Goal: Task Accomplishment & Management: Manage account settings

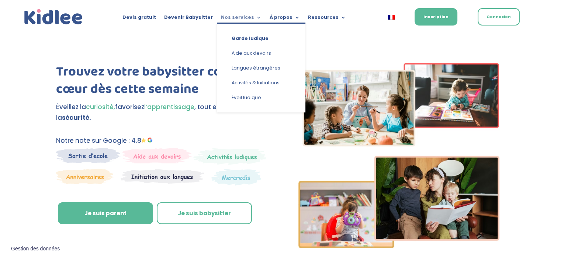
click at [237, 16] on link "Nos services" at bounding box center [241, 19] width 41 height 8
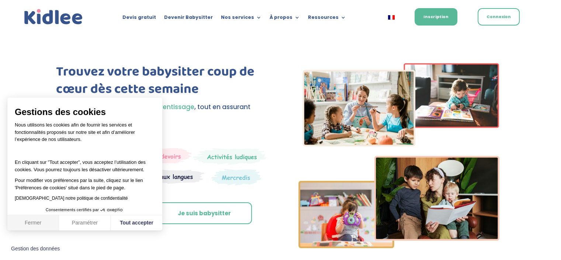
click at [37, 221] on button "Fermer" at bounding box center [33, 223] width 52 height 16
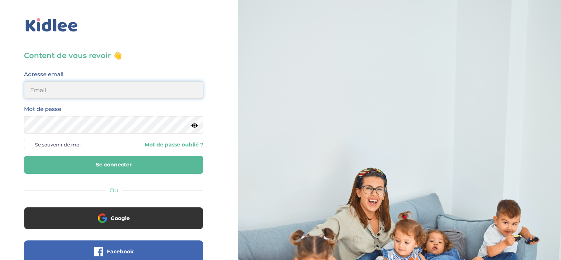
click at [92, 93] on input "email" at bounding box center [113, 90] width 179 height 18
type input "preyssat@hotmail.fr"
click at [24, 155] on button "Se connecter" at bounding box center [113, 164] width 179 height 18
click at [195, 126] on icon at bounding box center [195, 126] width 6 height 6
click at [159, 159] on button "Se connecter" at bounding box center [113, 164] width 179 height 18
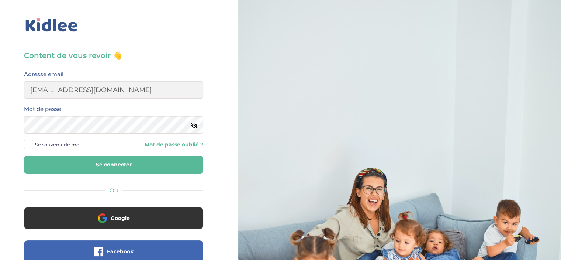
click at [154, 165] on button "Se connecter" at bounding box center [113, 164] width 179 height 18
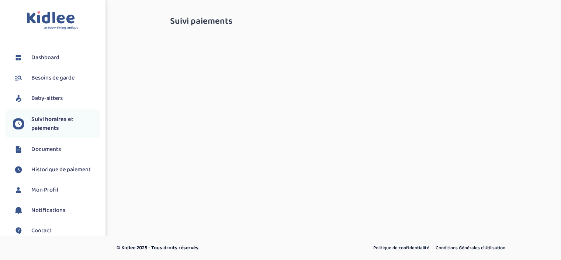
select select "septembre 2025"
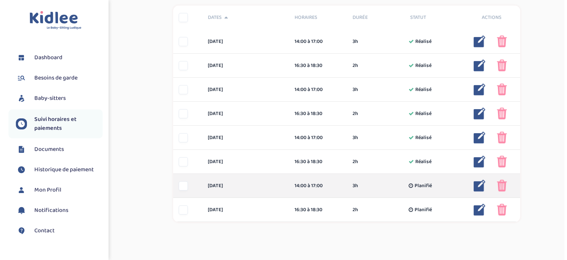
scroll to position [185, 0]
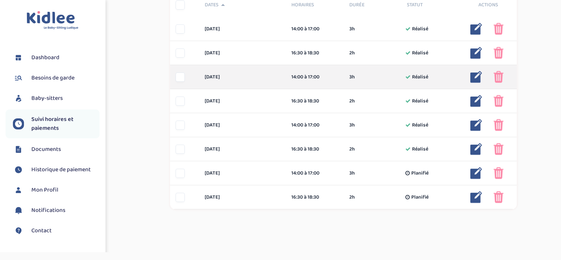
click at [473, 78] on img at bounding box center [477, 77] width 12 height 12
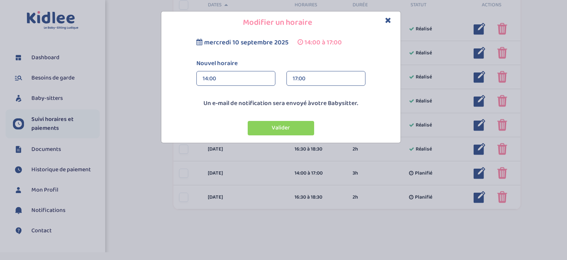
click at [223, 77] on div "14:00" at bounding box center [236, 78] width 66 height 15
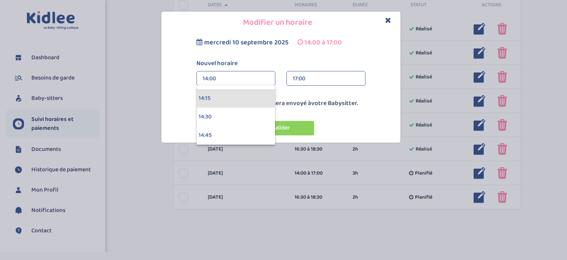
scroll to position [1144, 0]
click at [226, 97] on div "15:30" at bounding box center [236, 94] width 78 height 18
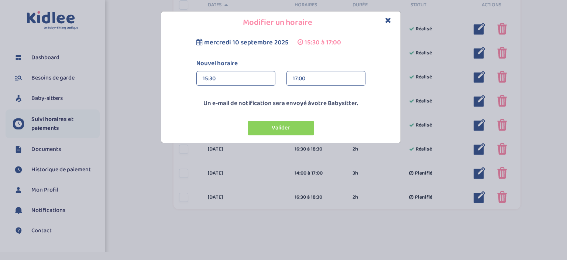
click at [329, 79] on div "17:00" at bounding box center [326, 78] width 66 height 15
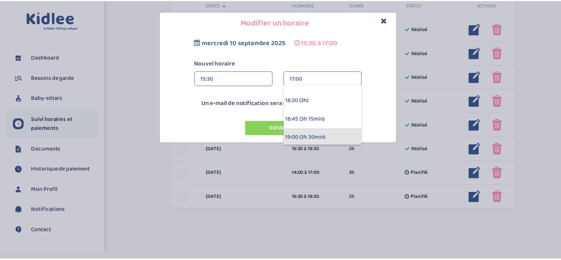
scroll to position [185, 0]
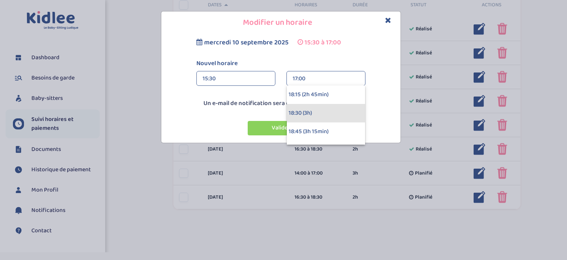
click at [315, 110] on div "18:30 (3h)" at bounding box center [326, 113] width 78 height 18
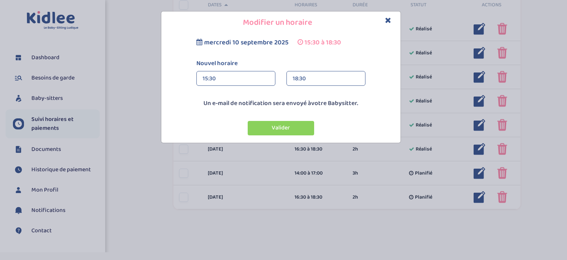
click at [289, 126] on button "Valider" at bounding box center [281, 128] width 66 height 14
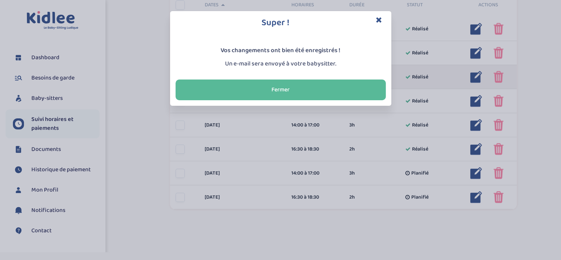
click at [321, 88] on button "Fermer" at bounding box center [281, 89] width 210 height 21
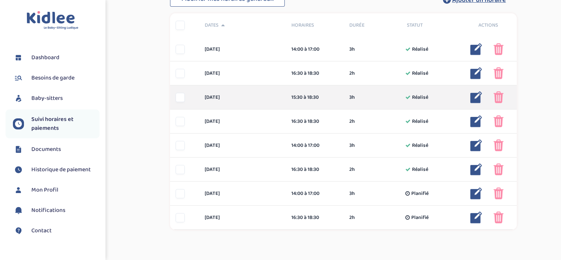
scroll to position [148, 0]
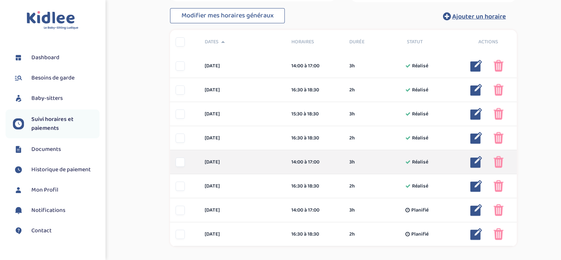
click at [475, 163] on img at bounding box center [477, 162] width 12 height 12
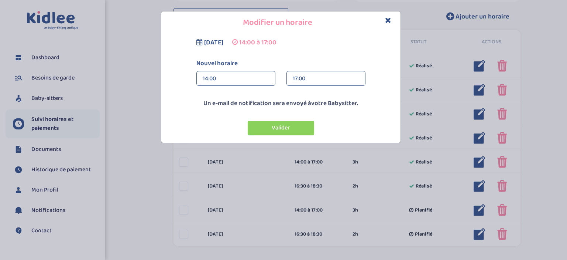
click at [254, 79] on div "14:00" at bounding box center [236, 78] width 66 height 15
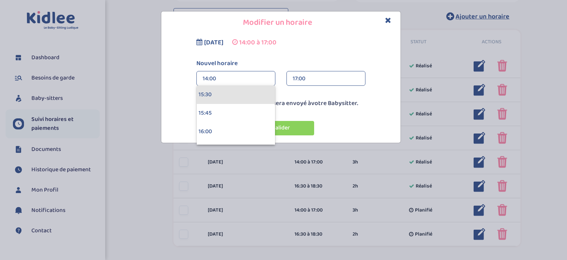
click at [243, 95] on div "15:30" at bounding box center [236, 94] width 78 height 18
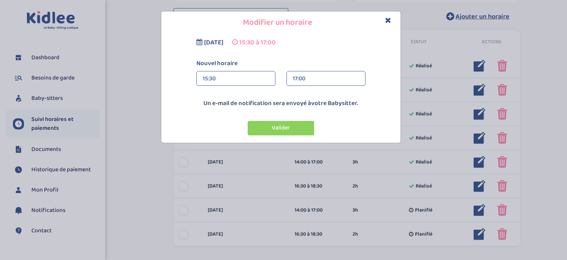
click at [312, 77] on div "17:00" at bounding box center [326, 78] width 66 height 15
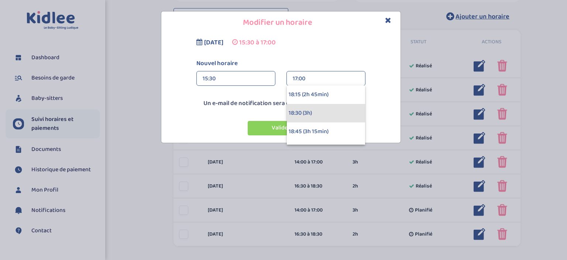
click at [316, 110] on div "18:30 (3h)" at bounding box center [326, 113] width 78 height 18
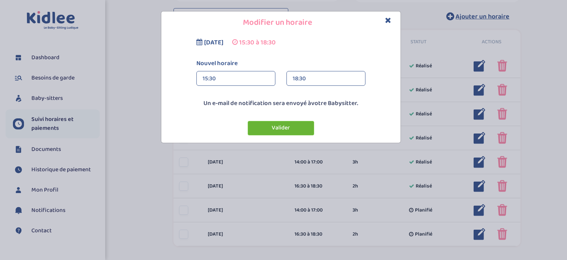
click at [282, 130] on button "Valider" at bounding box center [281, 128] width 66 height 14
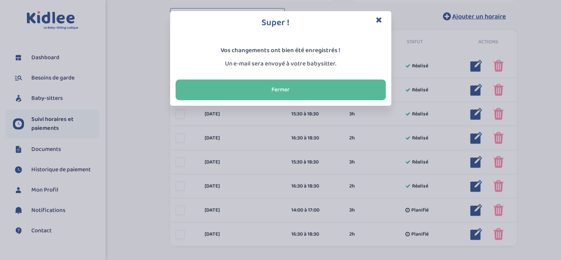
click at [375, 21] on h3 "Super !" at bounding box center [281, 23] width 210 height 13
click at [376, 17] on icon "Close" at bounding box center [379, 20] width 6 height 8
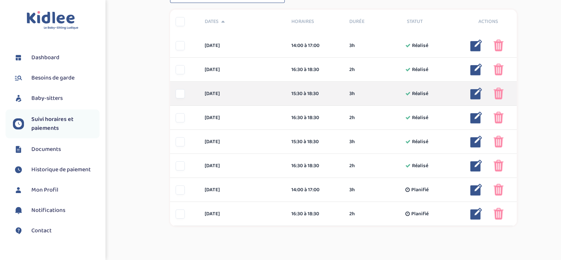
scroll to position [185, 0]
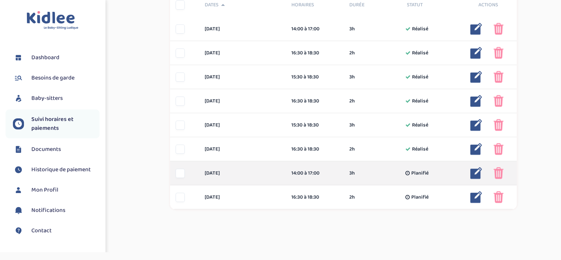
click at [475, 172] on img at bounding box center [477, 173] width 12 height 12
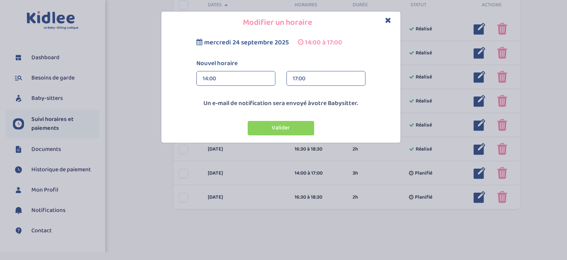
click at [237, 77] on div "14:00" at bounding box center [236, 78] width 66 height 15
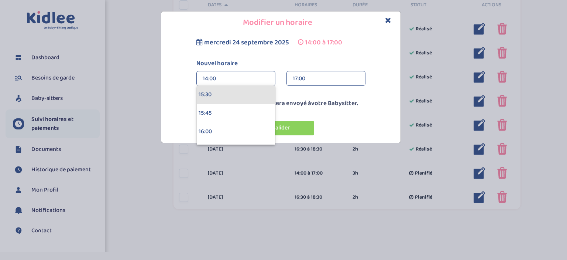
drag, startPoint x: 218, startPoint y: 95, endPoint x: 285, endPoint y: 92, distance: 67.6
click at [217, 96] on div "15:30" at bounding box center [236, 94] width 78 height 18
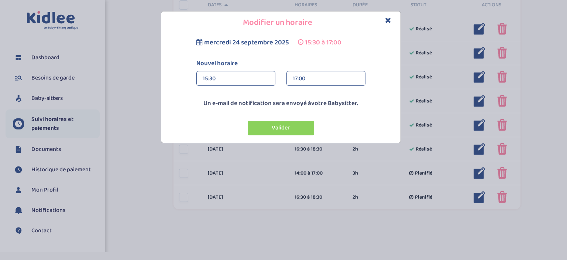
click at [300, 77] on div "17:00" at bounding box center [326, 78] width 66 height 15
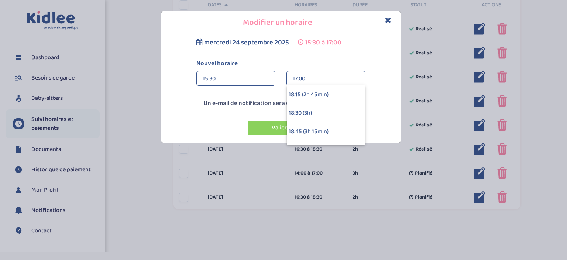
click at [305, 110] on div "18:30 (3h)" at bounding box center [326, 113] width 78 height 18
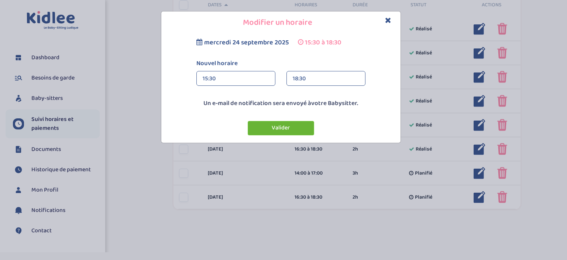
click at [287, 128] on button "Valider" at bounding box center [281, 128] width 66 height 14
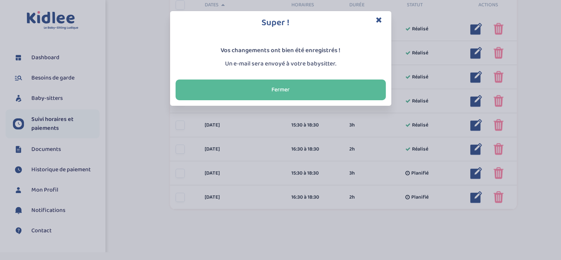
click at [375, 20] on h3 "Super !" at bounding box center [281, 23] width 210 height 13
click at [379, 20] on icon "Close" at bounding box center [379, 20] width 6 height 8
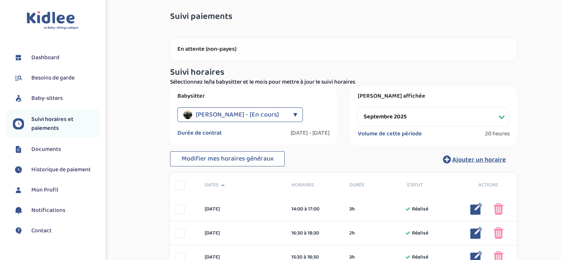
scroll to position [0, 0]
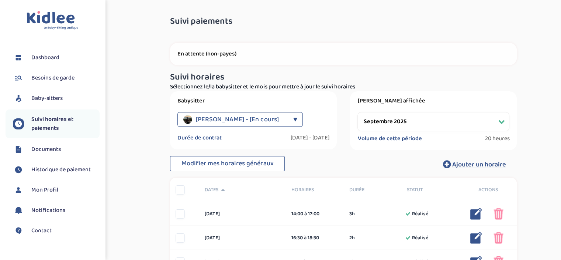
click at [49, 149] on span "Documents" at bounding box center [46, 149] width 30 height 9
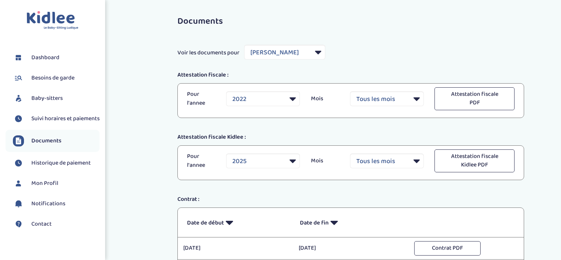
select select "20966"
select select "2022"
click at [42, 58] on span "Dashboard" at bounding box center [45, 57] width 28 height 9
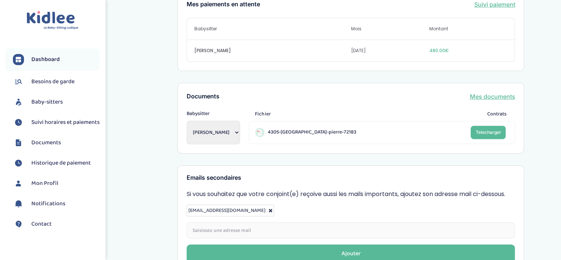
scroll to position [295, 0]
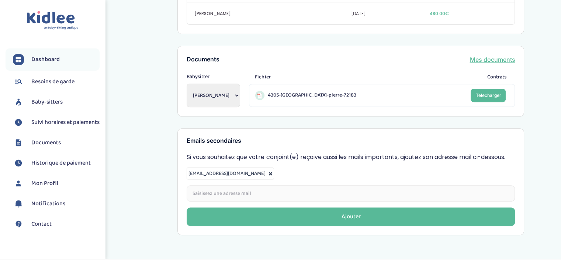
click at [46, 81] on span "Besoins de garde" at bounding box center [52, 81] width 43 height 9
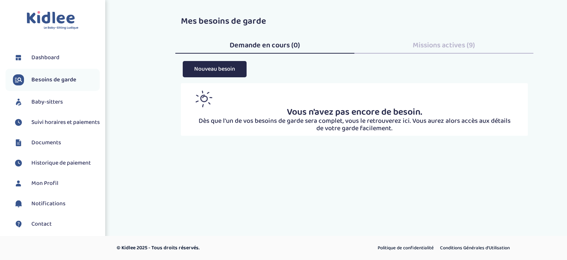
click at [53, 101] on span "Baby-sitters" at bounding box center [46, 101] width 31 height 9
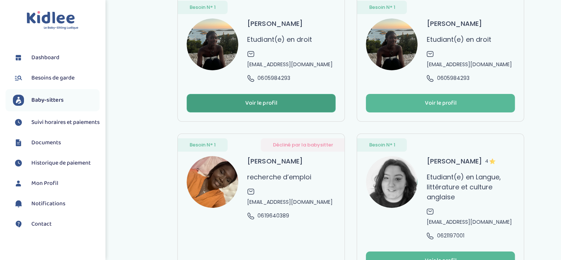
scroll to position [51, 0]
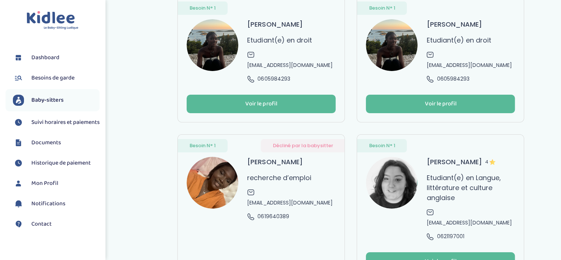
click at [54, 127] on span "Suivi horaires et paiements" at bounding box center [65, 122] width 68 height 9
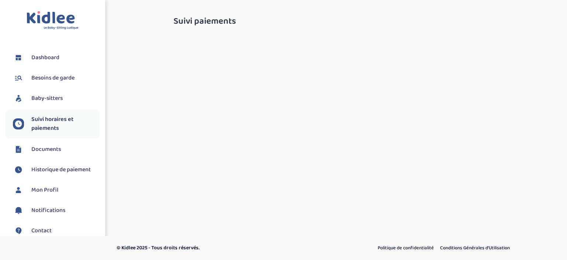
select select "septembre 2025"
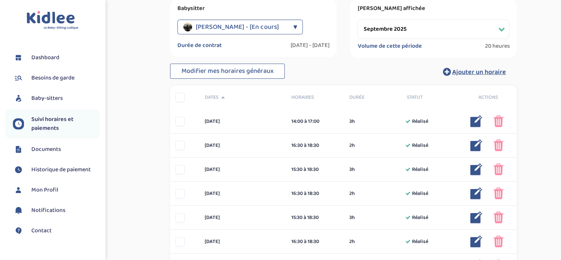
scroll to position [111, 0]
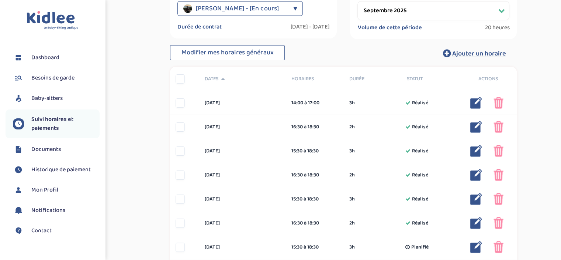
click at [48, 188] on span "Mon Profil" at bounding box center [44, 189] width 27 height 9
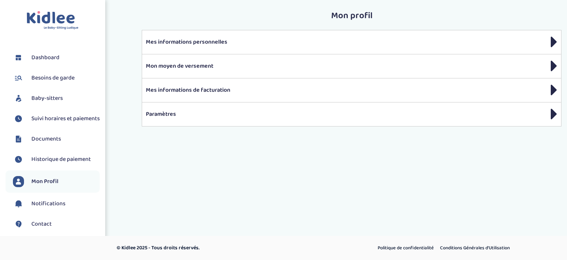
click at [49, 208] on span "Notifications" at bounding box center [48, 203] width 34 height 9
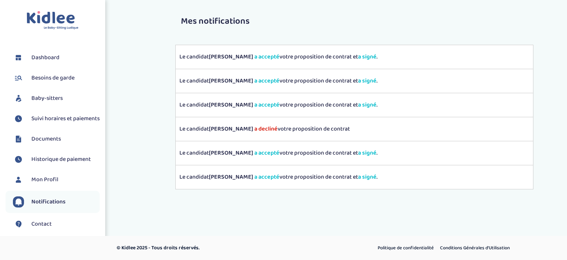
click at [41, 60] on span "Dashboard" at bounding box center [45, 57] width 28 height 9
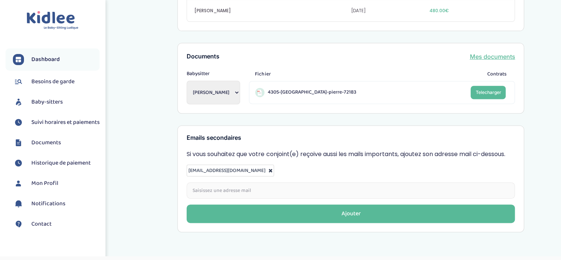
scroll to position [299, 0]
